Goal: Transaction & Acquisition: Purchase product/service

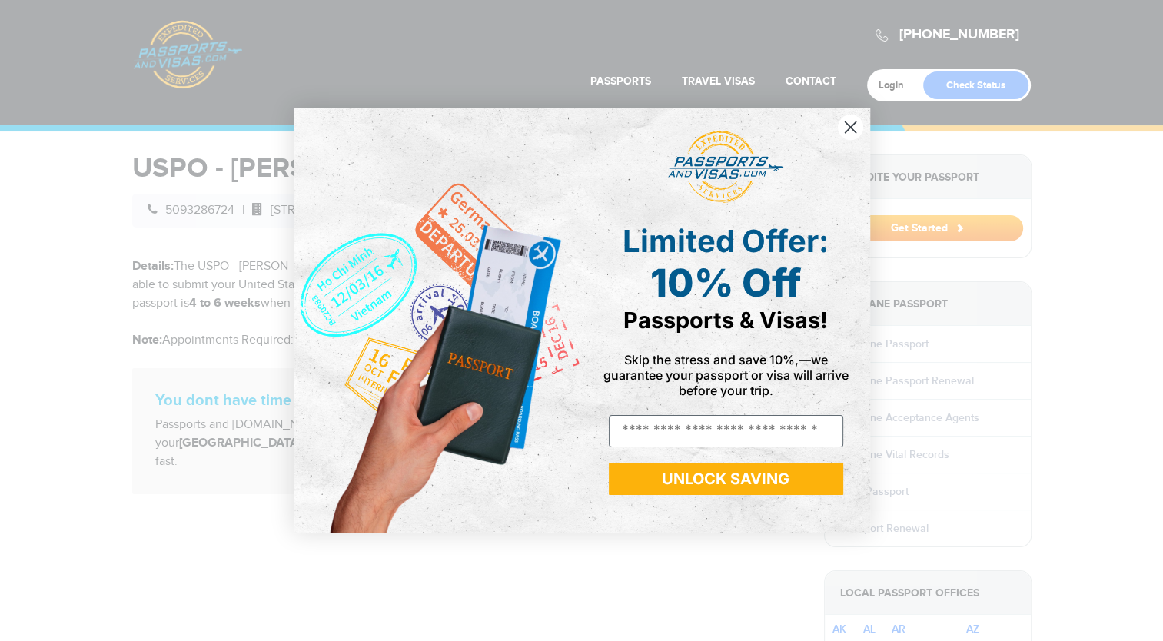
click at [848, 125] on icon "Close dialog" at bounding box center [850, 127] width 11 height 11
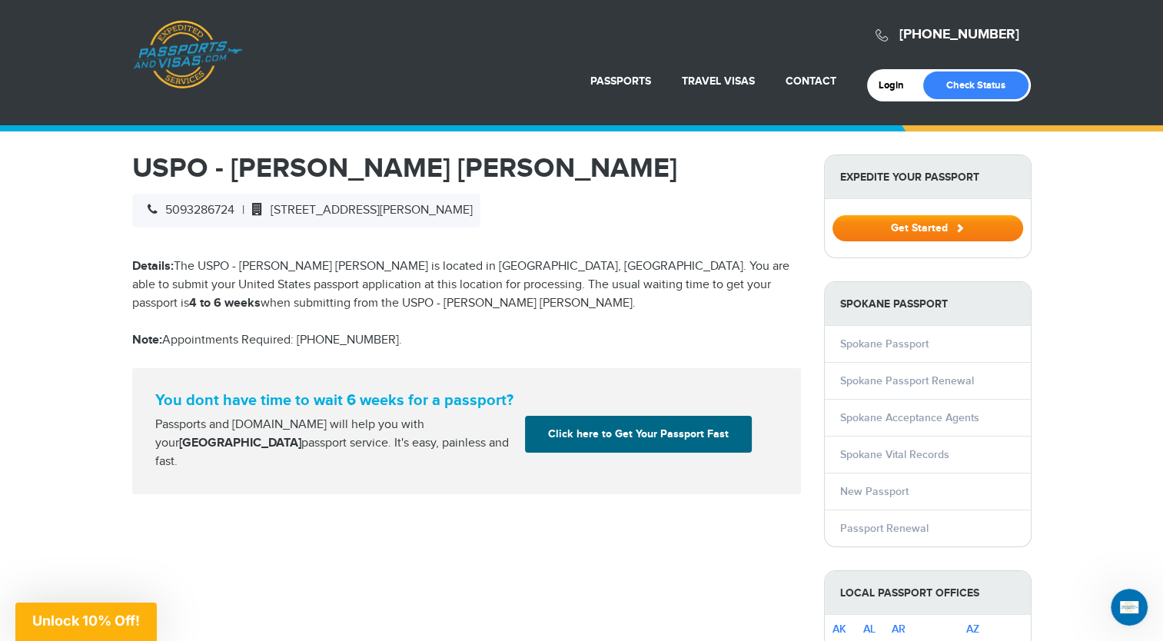
click at [950, 229] on button "Get Started" at bounding box center [928, 228] width 191 height 26
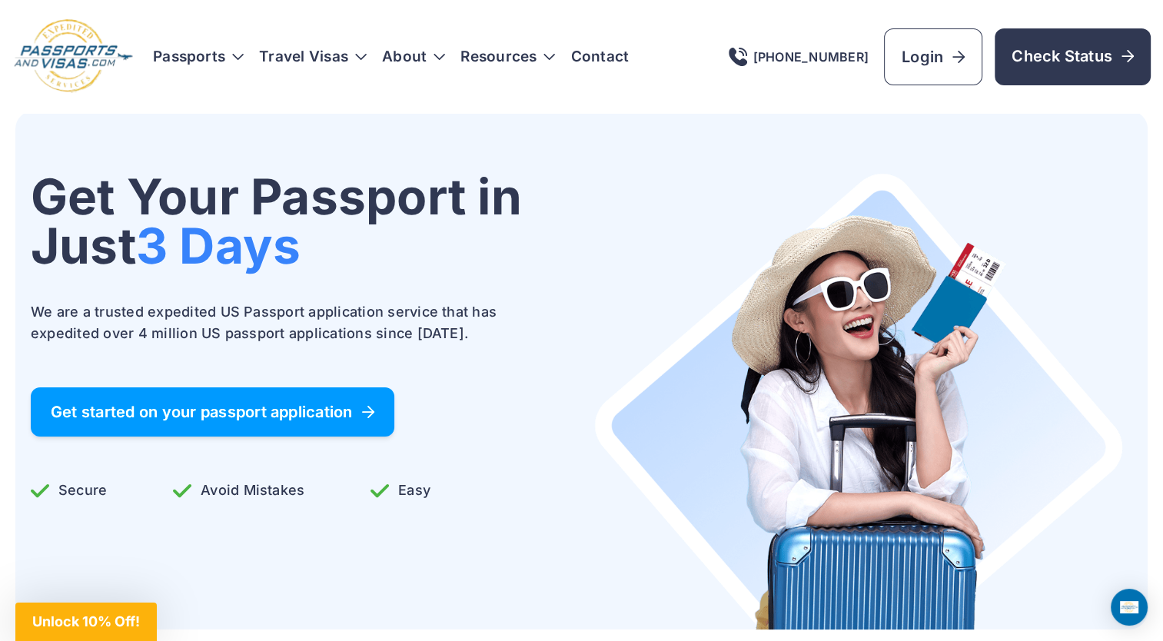
click at [368, 424] on link "Get started on your passport application" at bounding box center [213, 411] width 364 height 49
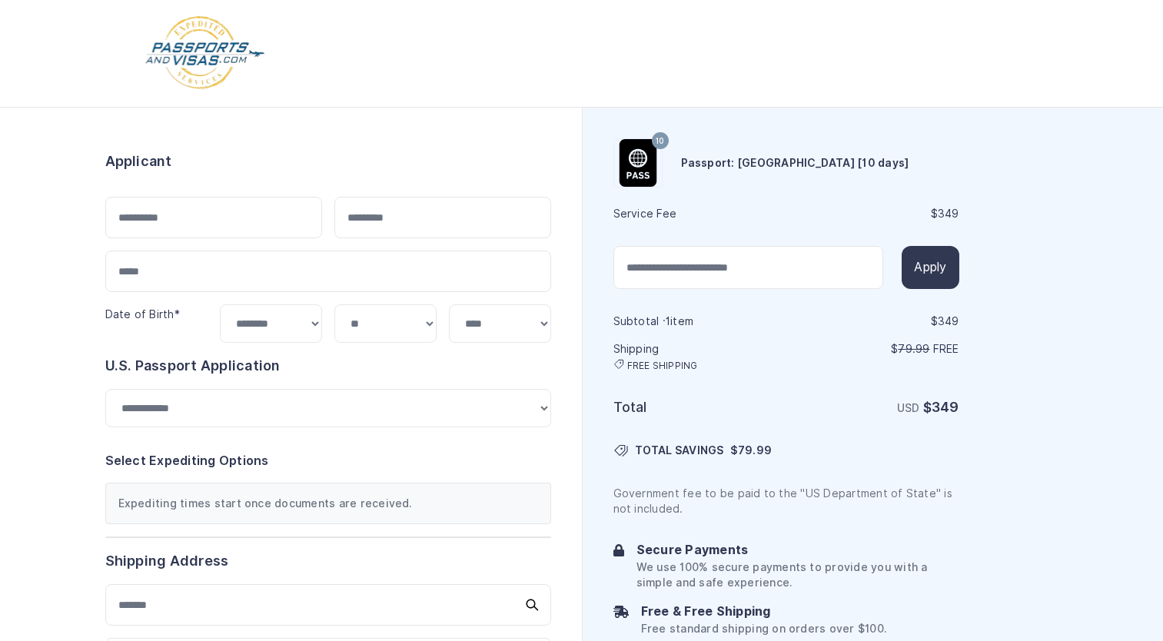
select select "***"
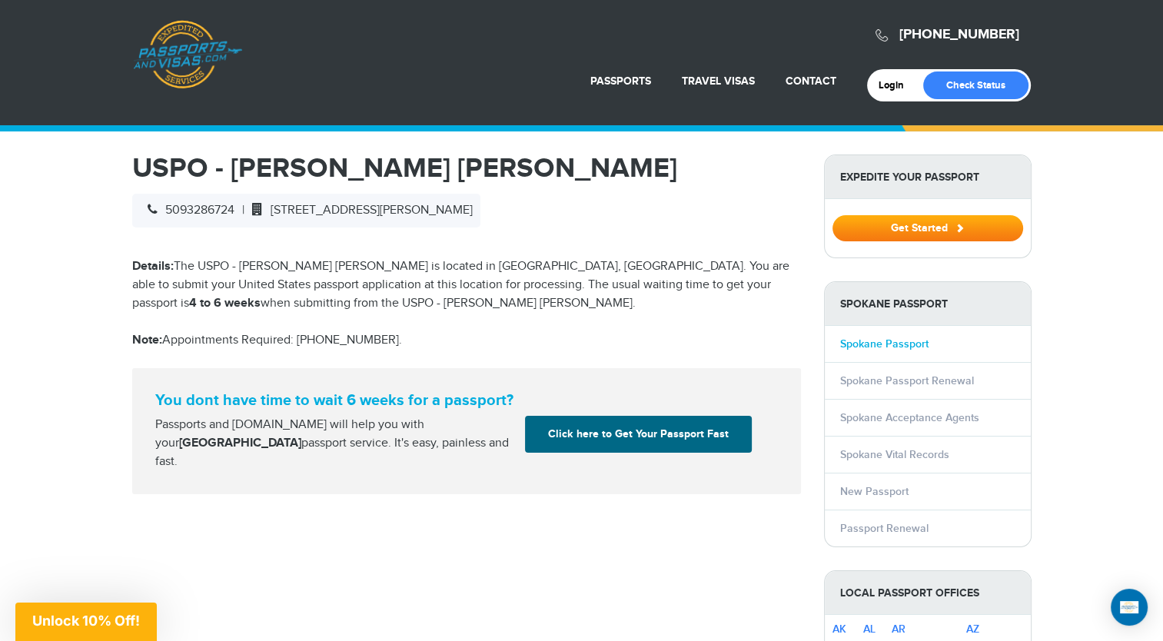
click at [898, 343] on link "Spokane Passport" at bounding box center [884, 344] width 88 height 13
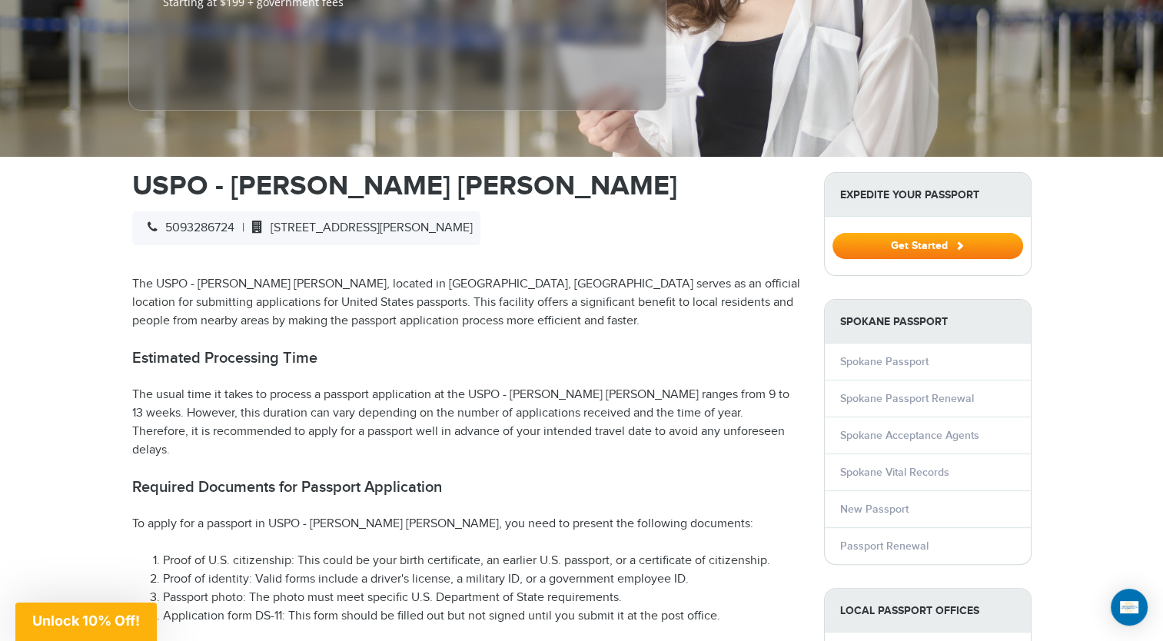
scroll to position [368, 0]
